Goal: Task Accomplishment & Management: Manage account settings

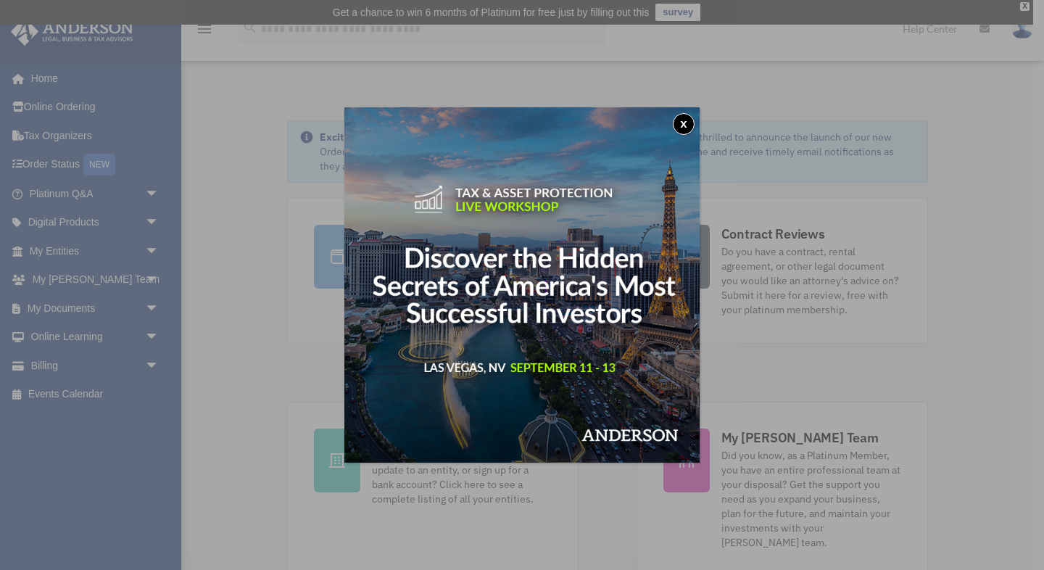
click at [685, 124] on button "x" at bounding box center [684, 124] width 22 height 22
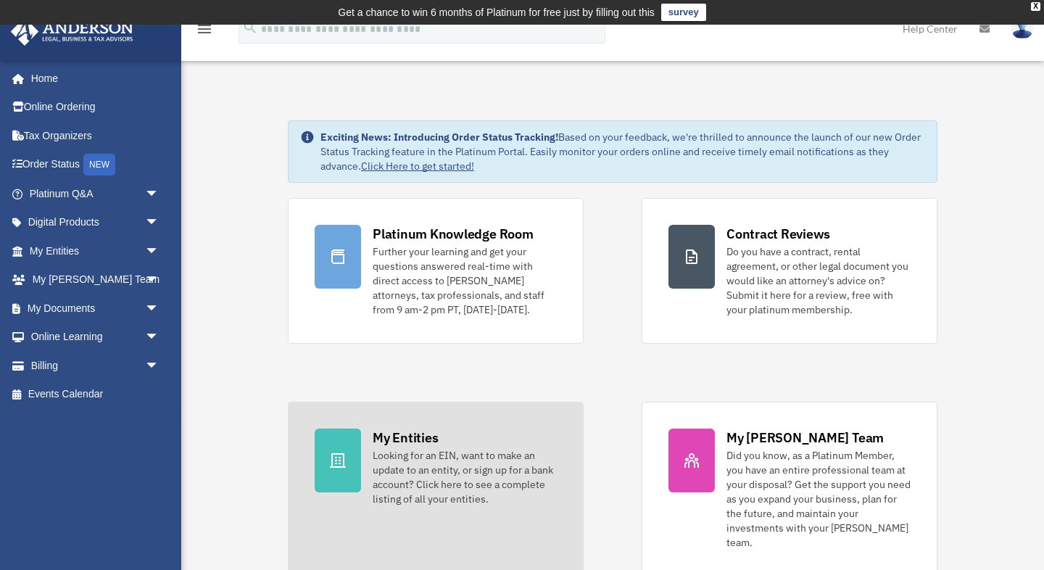
click at [487, 455] on div "Looking for an EIN, want to make an update to an entity, or sign up for a bank …" at bounding box center [465, 477] width 184 height 58
click at [335, 454] on icon at bounding box center [338, 460] width 16 height 15
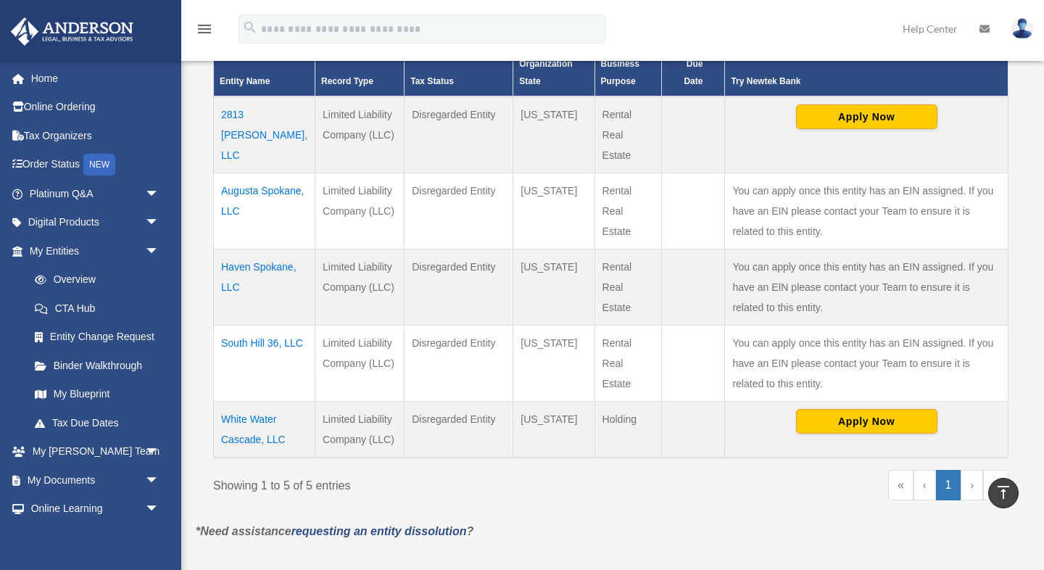
scroll to position [363, 0]
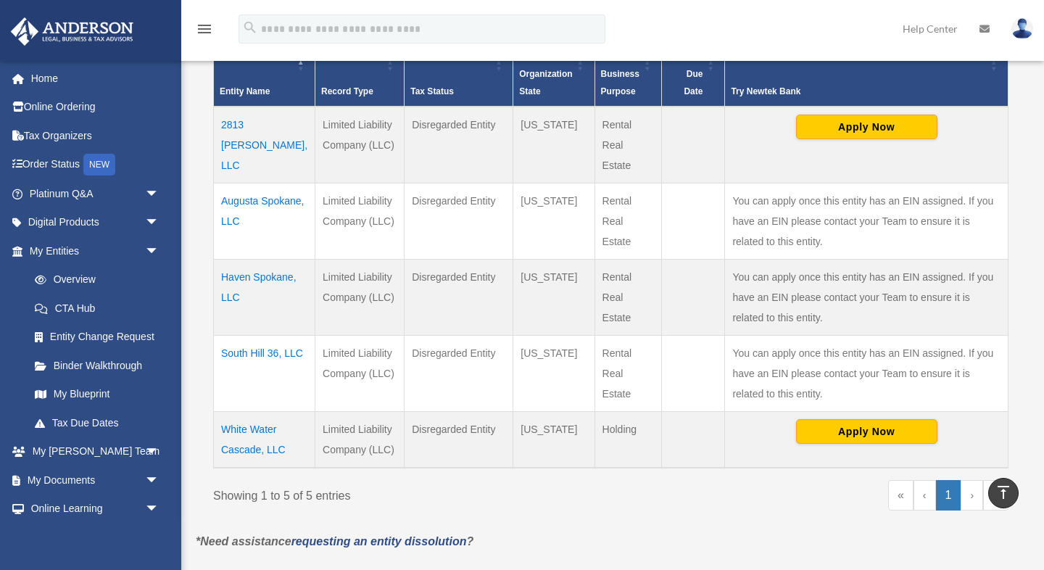
click at [976, 494] on link "›" at bounding box center [972, 495] width 22 height 30
click at [970, 492] on link "›" at bounding box center [972, 495] width 22 height 30
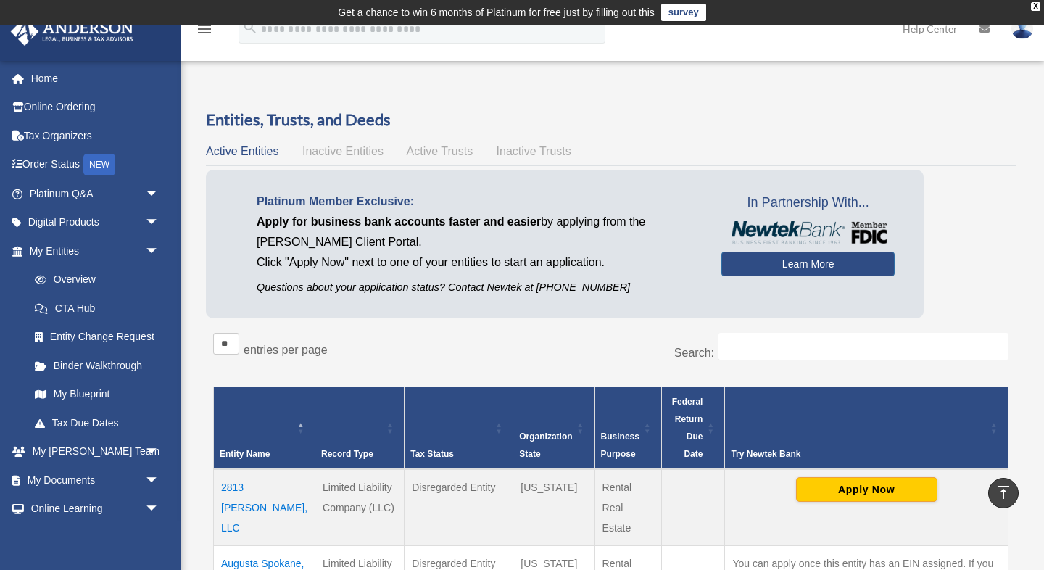
scroll to position [0, 0]
click at [138, 190] on link "Platinum Q&A arrow_drop_down" at bounding box center [95, 193] width 171 height 29
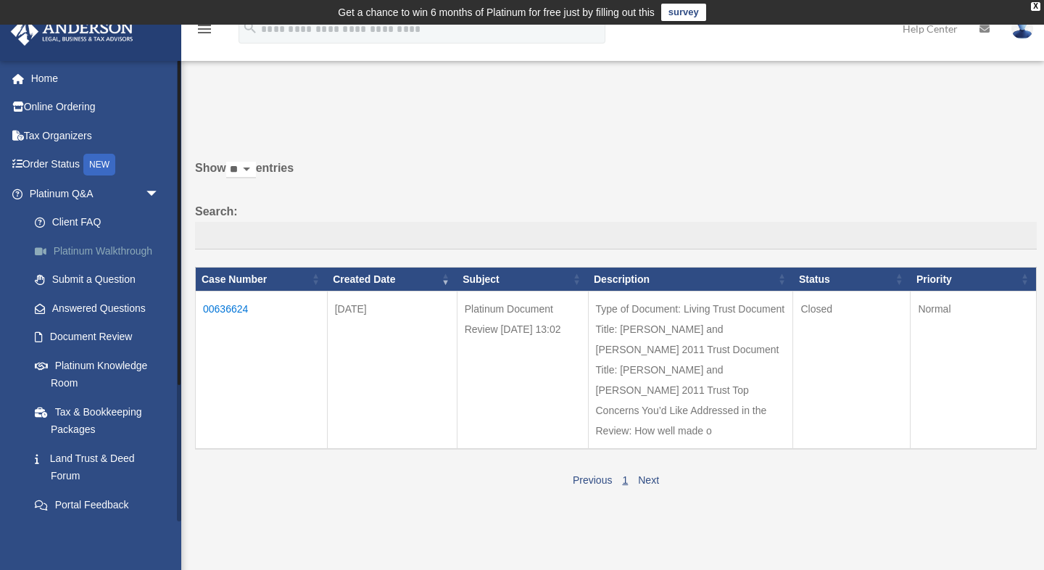
click at [154, 247] on link "Platinum Walkthrough" at bounding box center [100, 250] width 161 height 29
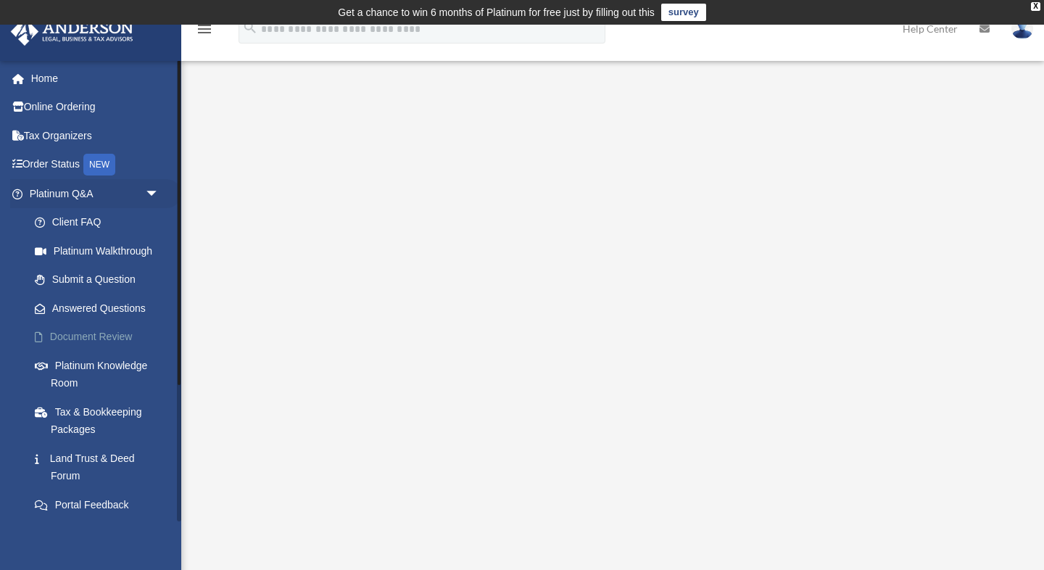
click at [107, 328] on link "Document Review" at bounding box center [100, 337] width 161 height 29
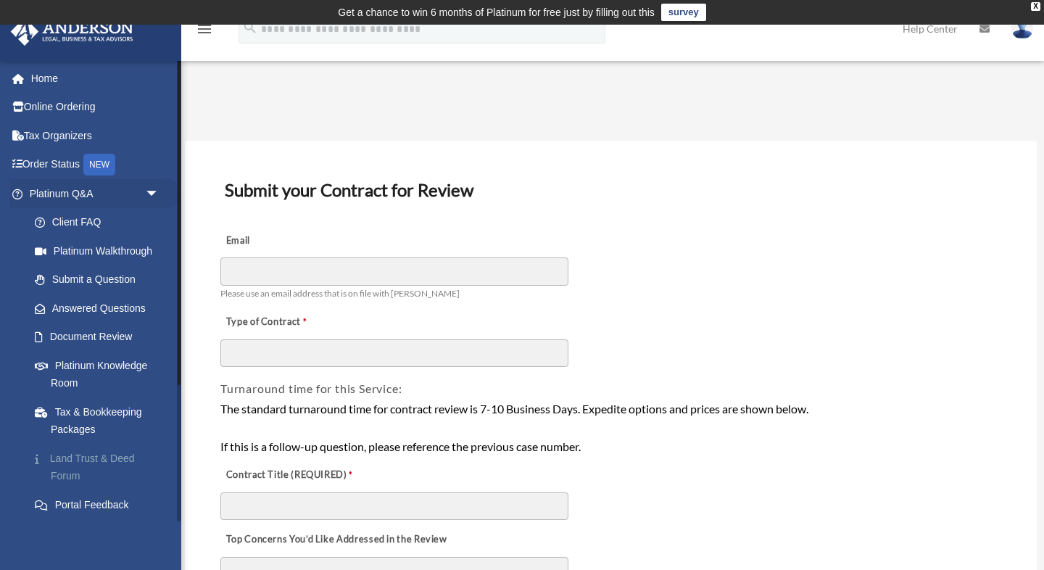
click at [98, 452] on link "Land Trust & Deed Forum" at bounding box center [100, 467] width 161 height 46
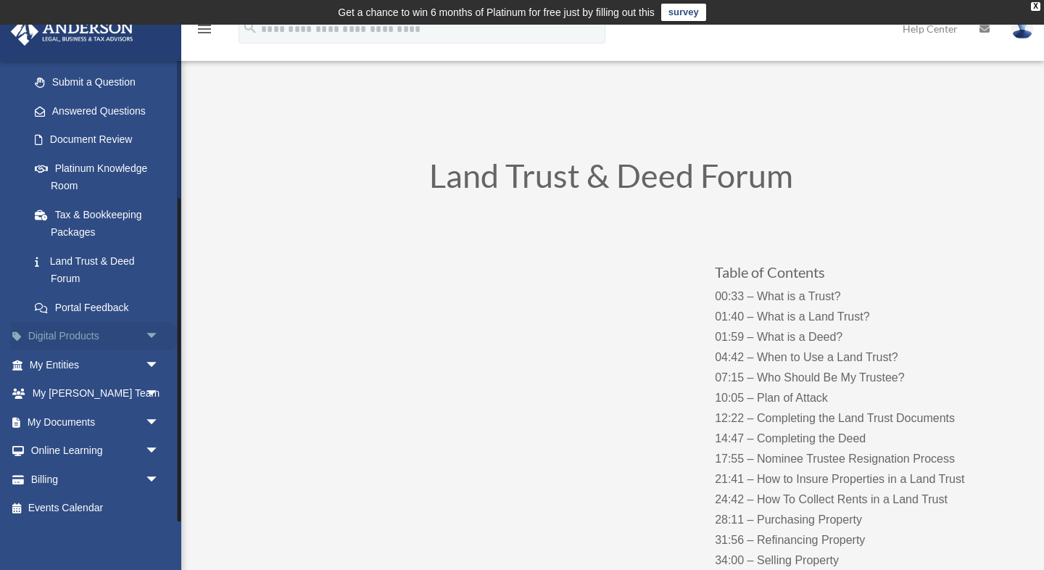
scroll to position [193, 0]
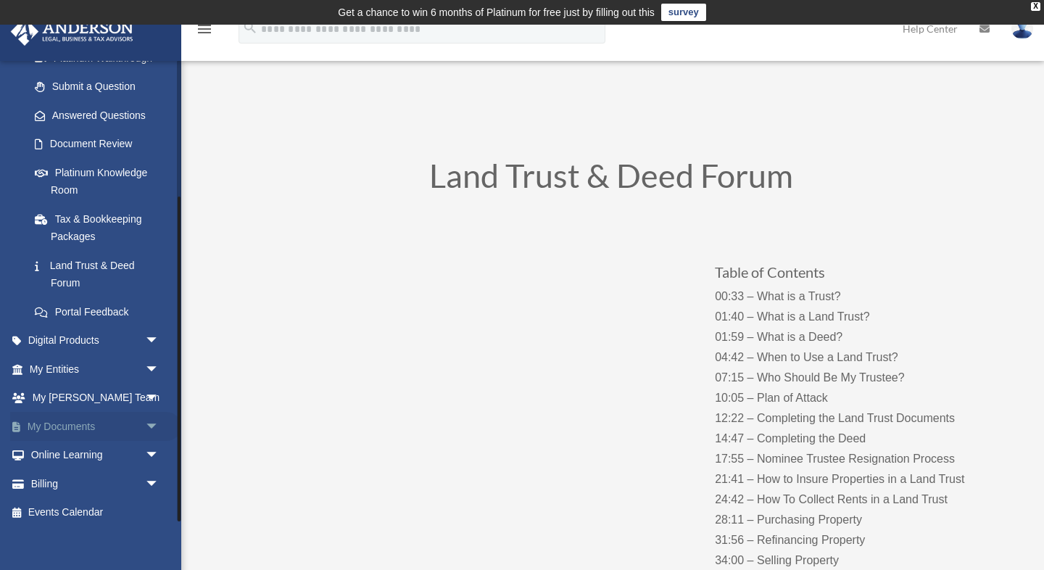
click at [148, 420] on span "arrow_drop_down" at bounding box center [159, 427] width 29 height 30
click at [60, 446] on link "Box" at bounding box center [100, 455] width 161 height 29
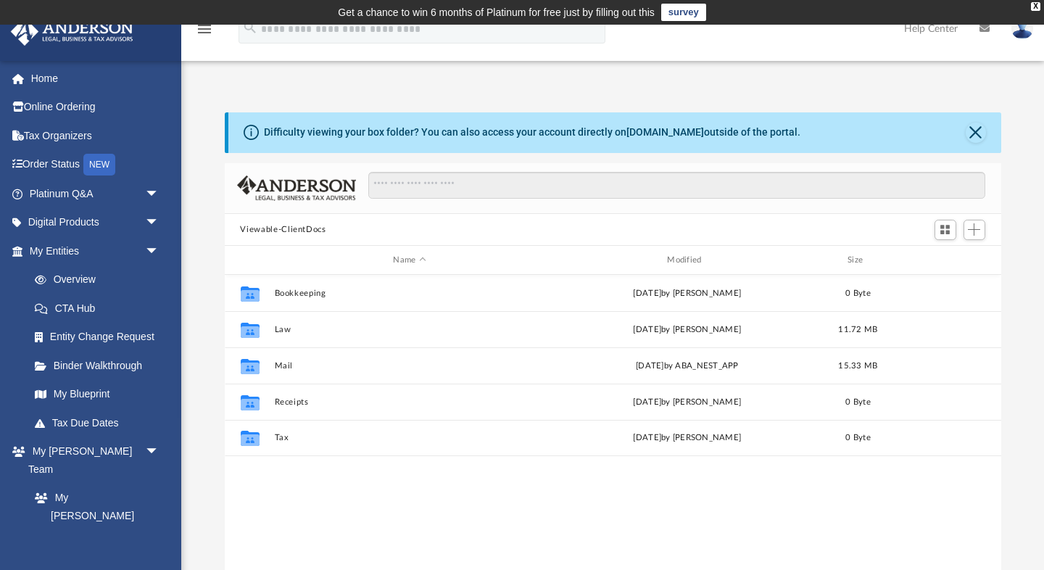
scroll to position [330, 777]
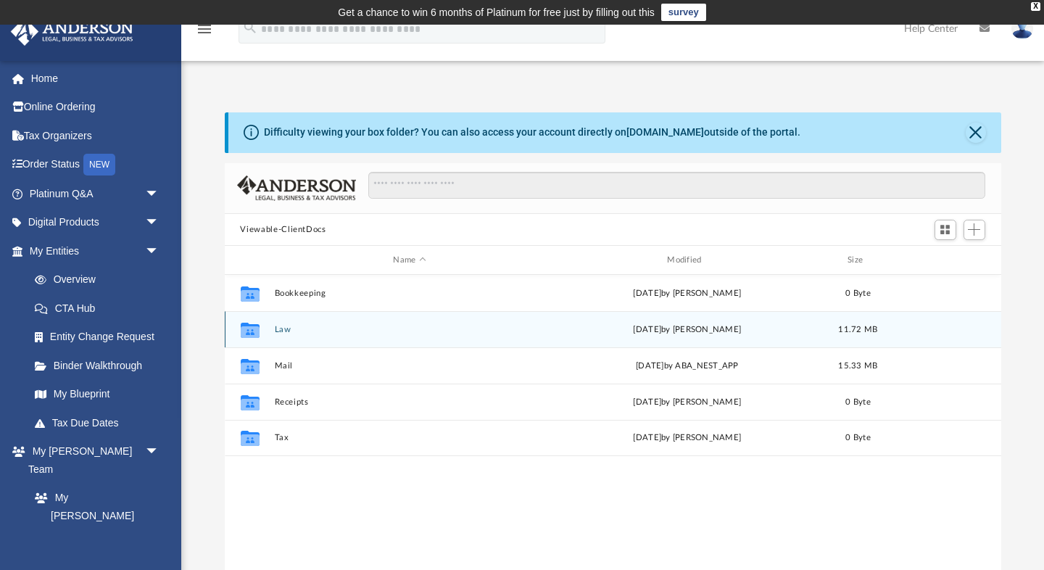
click at [260, 333] on icon "Collaborated Folder" at bounding box center [249, 329] width 23 height 23
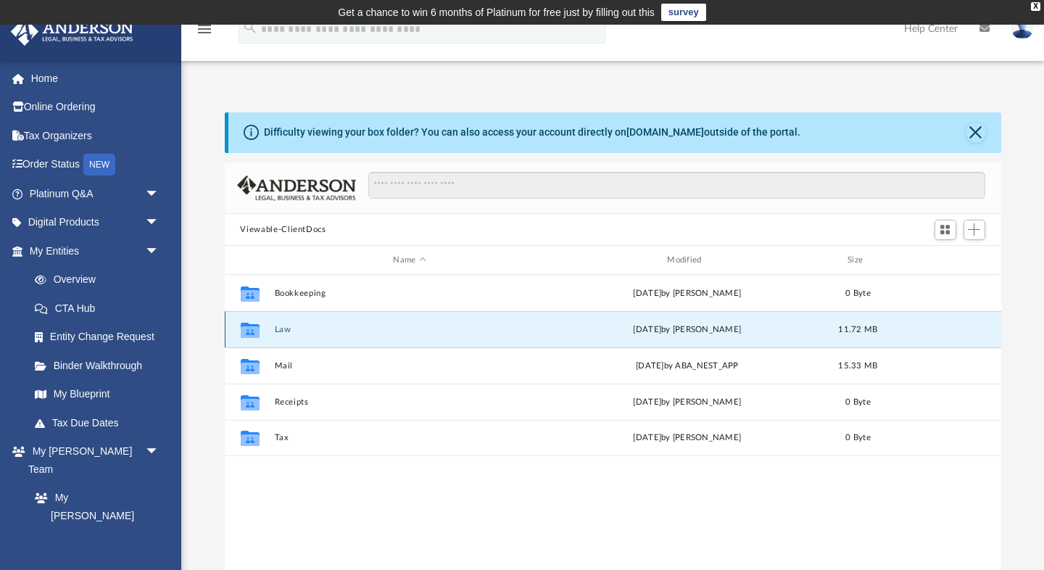
click at [251, 331] on icon "grid" at bounding box center [249, 332] width 19 height 12
click at [252, 326] on icon "grid" at bounding box center [249, 332] width 19 height 12
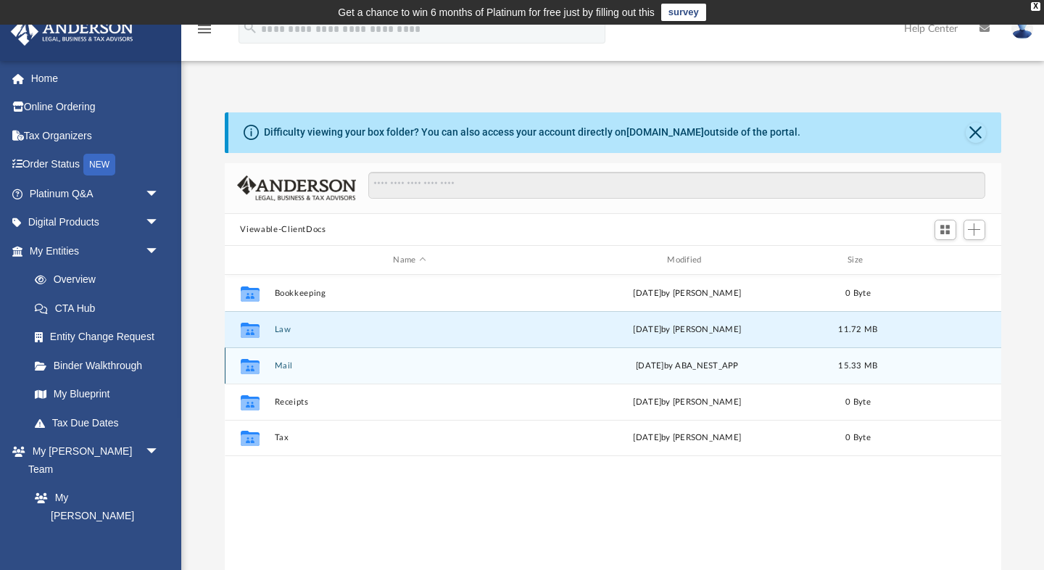
click at [448, 373] on div "Collaborated Folder Mail Tue Aug 26 2025 by ABA_NEST_APP 15.33 MB" at bounding box center [613, 365] width 777 height 36
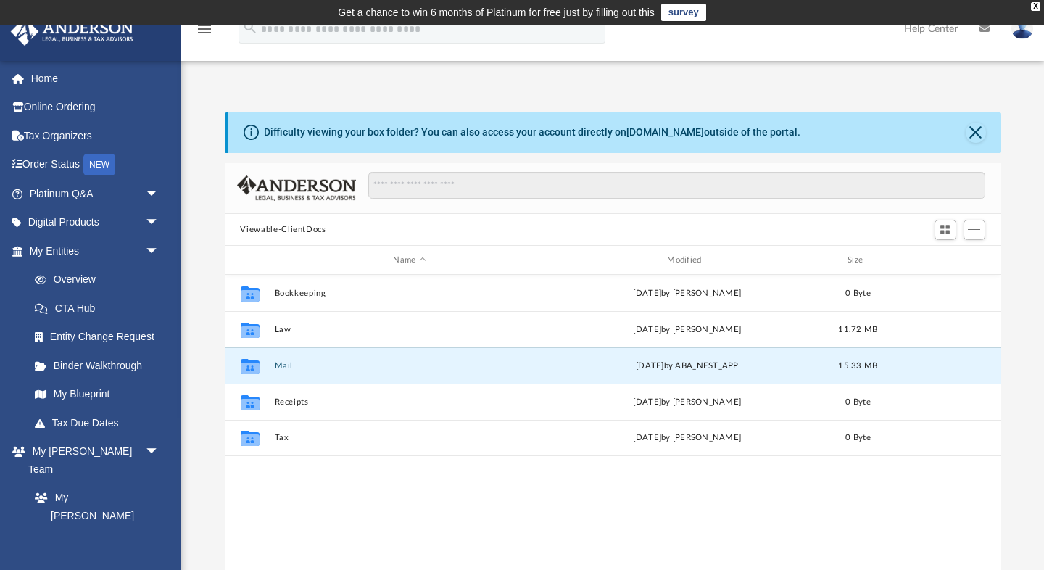
click at [448, 373] on div "Collaborated Folder Mail Tue Aug 26 2025 by ABA_NEST_APP 15.33 MB" at bounding box center [613, 365] width 777 height 36
click at [249, 370] on icon "grid" at bounding box center [249, 366] width 19 height 15
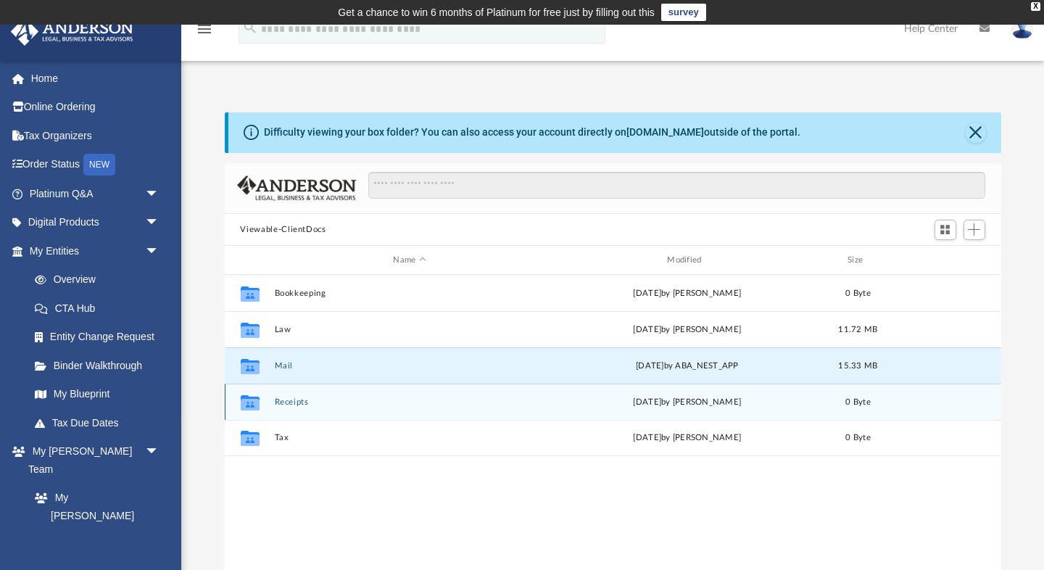
click at [252, 402] on icon "grid" at bounding box center [249, 402] width 19 height 15
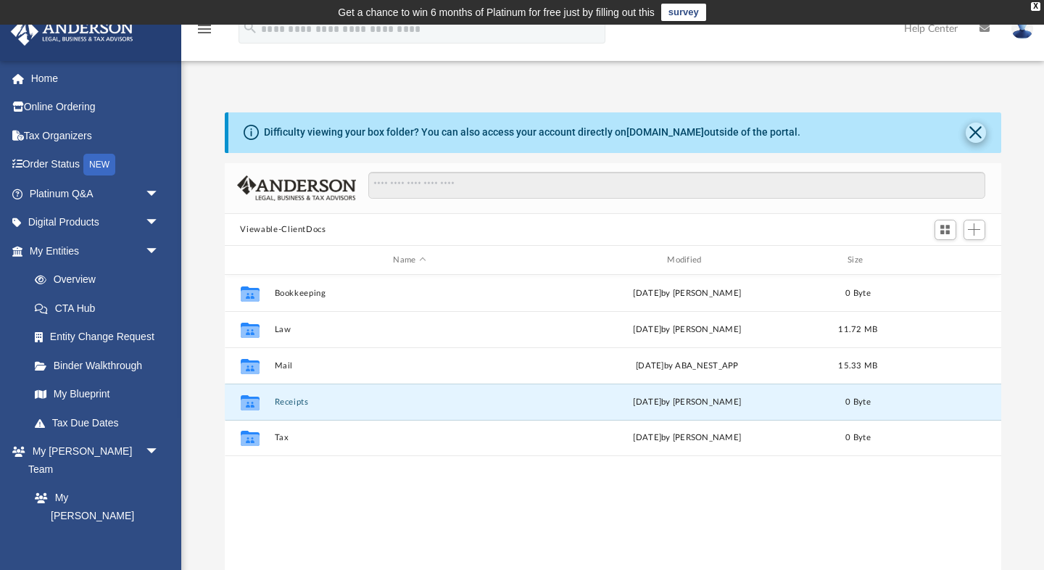
click at [973, 131] on button "Close" at bounding box center [976, 133] width 20 height 20
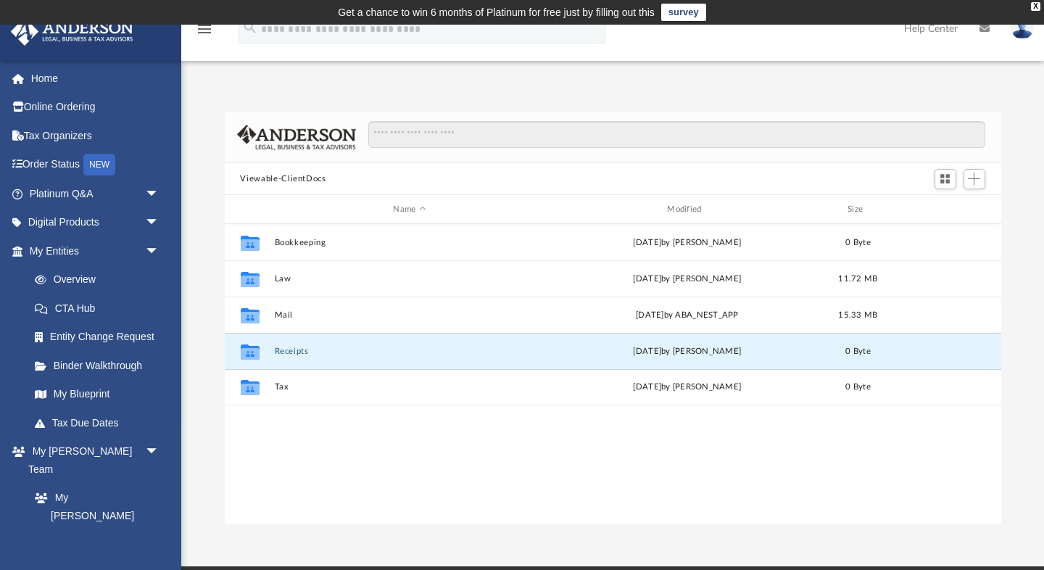
click at [1022, 34] on img at bounding box center [1022, 28] width 22 height 21
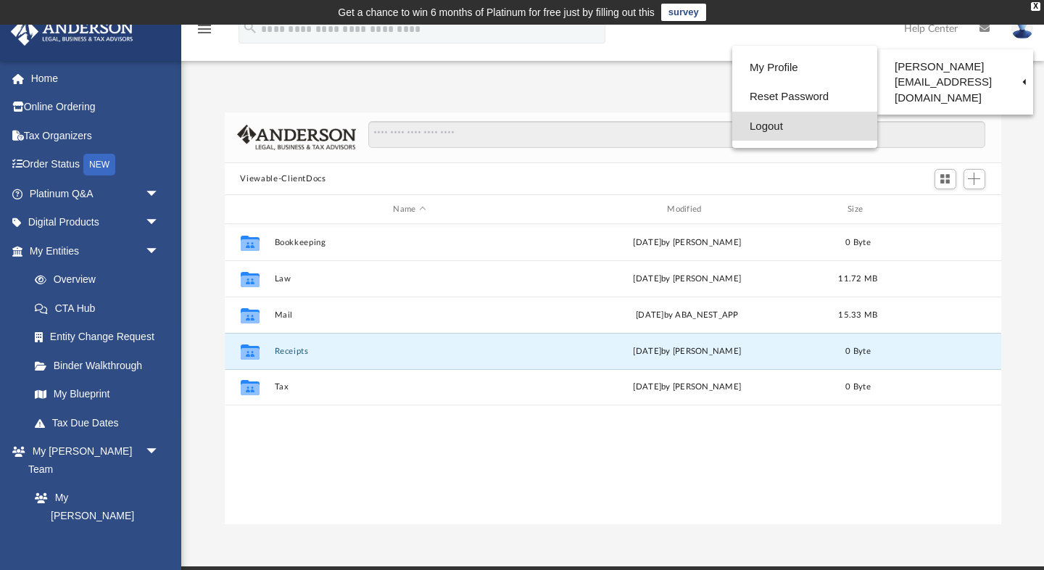
click at [792, 129] on link "Logout" at bounding box center [804, 127] width 145 height 30
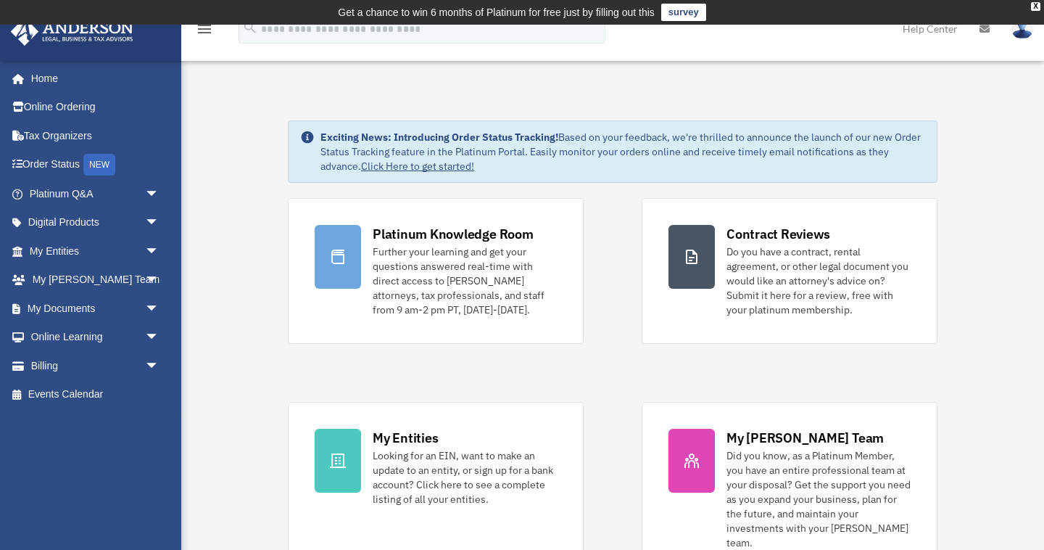
click at [1022, 31] on img at bounding box center [1022, 28] width 22 height 21
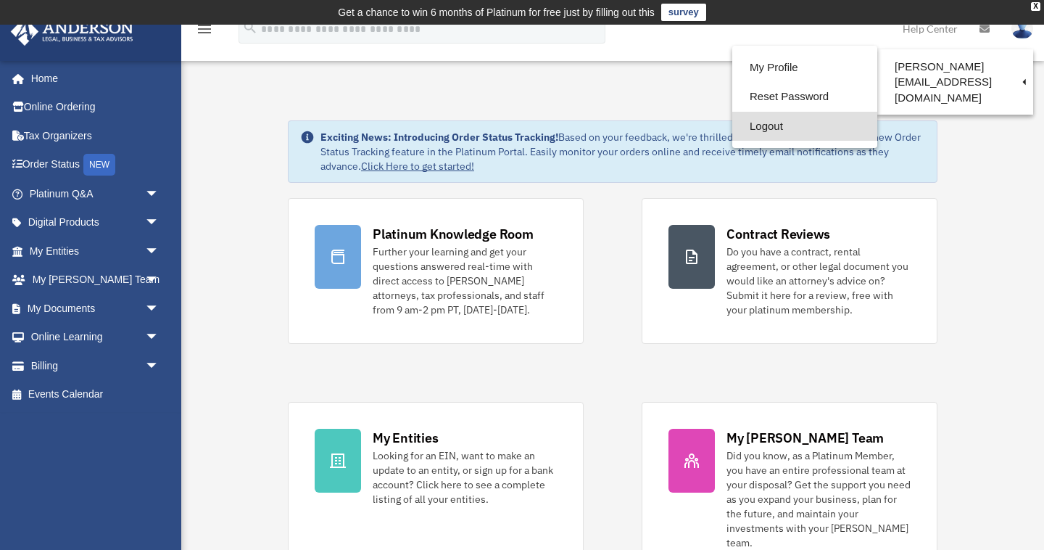
click at [793, 124] on link "Logout" at bounding box center [804, 127] width 145 height 30
